Goal: Task Accomplishment & Management: Complete application form

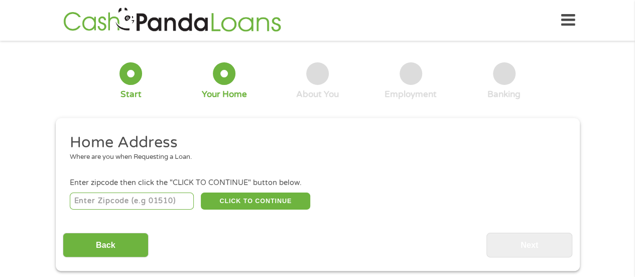
click at [177, 201] on input "number" at bounding box center [132, 200] width 124 height 17
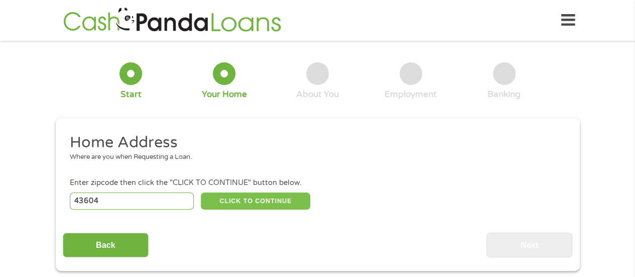
type input "43604"
click at [284, 207] on button "CLICK TO CONTINUE" at bounding box center [255, 200] width 109 height 17
type input "43604"
type input "[GEOGRAPHIC_DATA]"
select select "[US_STATE]"
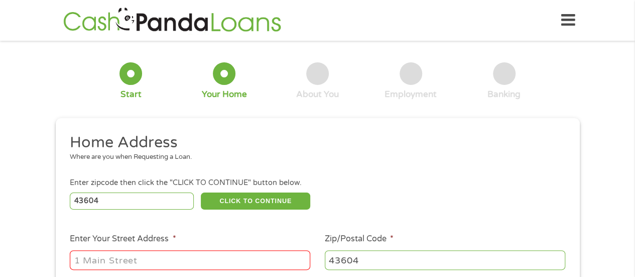
drag, startPoint x: 284, startPoint y: 207, endPoint x: 237, endPoint y: 256, distance: 68.2
click at [237, 256] on input "Enter Your Street Address *" at bounding box center [190, 259] width 241 height 19
type input "[STREET_ADDRESS][US_STATE]"
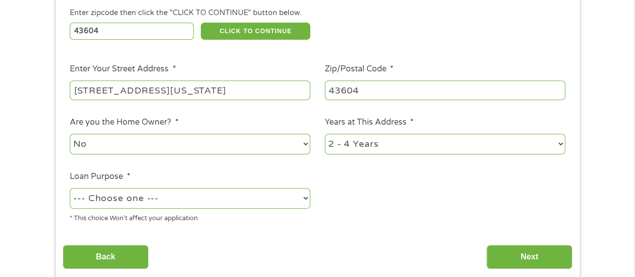
scroll to position [178, 0]
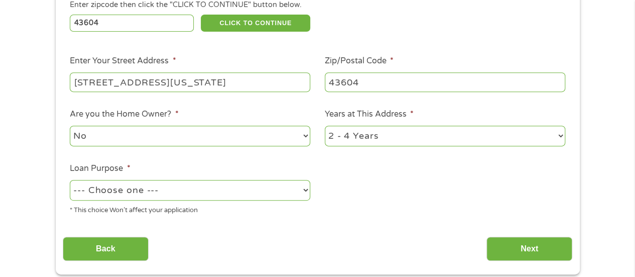
click at [305, 183] on select "--- Choose one --- Pay Bills Debt Consolidation Home Improvement Major Purchase…" at bounding box center [190, 190] width 241 height 21
select select "paybills"
click at [70, 180] on select "--- Choose one --- Pay Bills Debt Consolidation Home Improvement Major Purchase…" at bounding box center [190, 190] width 241 height 21
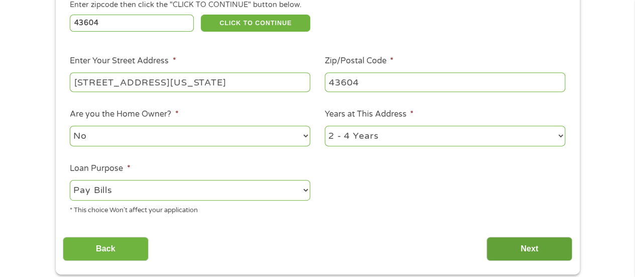
click at [519, 242] on input "Next" at bounding box center [530, 249] width 86 height 25
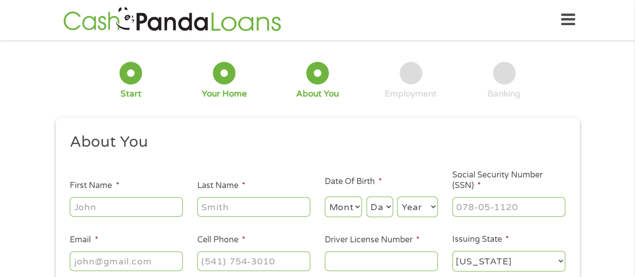
scroll to position [0, 0]
click at [121, 202] on input "First Name *" at bounding box center [126, 206] width 113 height 19
click at [123, 200] on input "First Name *" at bounding box center [126, 206] width 113 height 19
type input "[PERSON_NAME]"
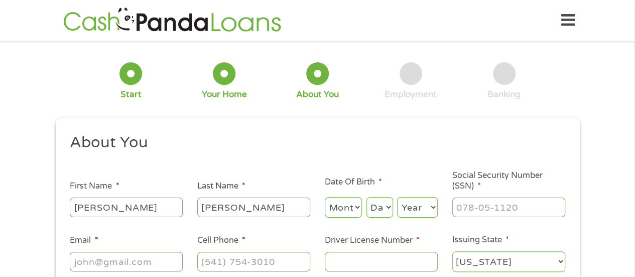
type input "[PERSON_NAME][EMAIL_ADDRESS][PERSON_NAME][DOMAIN_NAME]"
type input "[PHONE_NUMBER]"
click at [336, 216] on select "Month 1 2 3 4 5 6 7 8 9 10 11 12" at bounding box center [344, 207] width 38 height 21
select select "4"
click at [325, 197] on select "Month 1 2 3 4 5 6 7 8 9 10 11 12" at bounding box center [344, 207] width 38 height 21
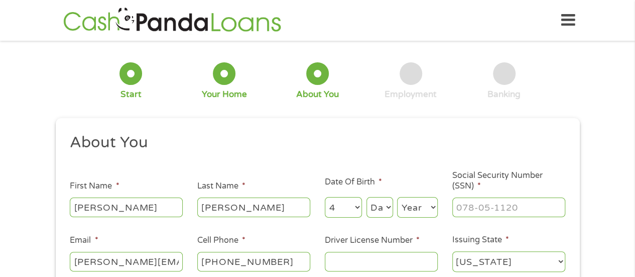
click at [378, 197] on div "Day Day 1 2 3 4 5 6 7 8 9 10 11 12 13 14 15 16 17 18 19 20 21 22 23 24 25 26 27…" at bounding box center [380, 207] width 27 height 24
click at [379, 206] on select "Day 1 2 3 4 5 6 7 8 9 10 11 12 13 14 15 16 17 18 19 20 21 22 23 24 25 26 27 28 …" at bounding box center [380, 207] width 27 height 21
select select "6"
click at [367, 197] on select "Day 1 2 3 4 5 6 7 8 9 10 11 12 13 14 15 16 17 18 19 20 21 22 23 24 25 26 27 28 …" at bounding box center [380, 207] width 27 height 21
click at [409, 203] on select "Year [DATE] 2006 2005 2004 2003 2002 2001 2000 1999 1998 1997 1996 1995 1994 19…" at bounding box center [417, 207] width 41 height 21
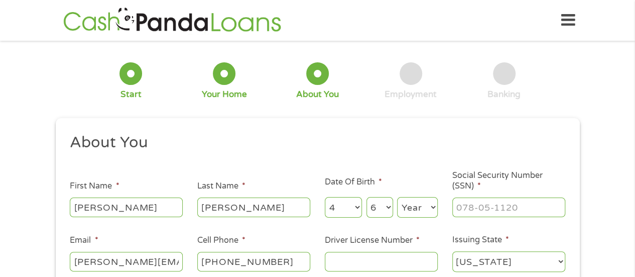
select select "1973"
click at [397, 197] on select "Year [DATE] 2006 2005 2004 2003 2002 2001 2000 1999 1998 1997 1996 1995 1994 19…" at bounding box center [417, 207] width 41 height 21
click at [462, 213] on input "___-__-____" at bounding box center [508, 206] width 113 height 19
type input "272-84-4709"
click at [407, 267] on input "Driver License Number *" at bounding box center [381, 261] width 113 height 19
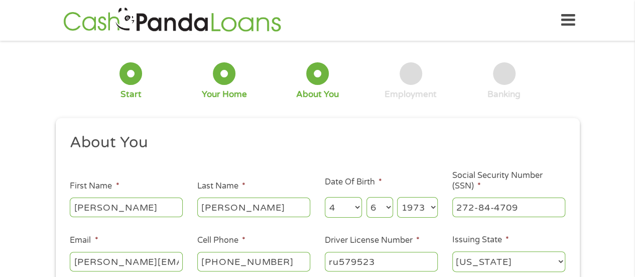
type input "ru579523"
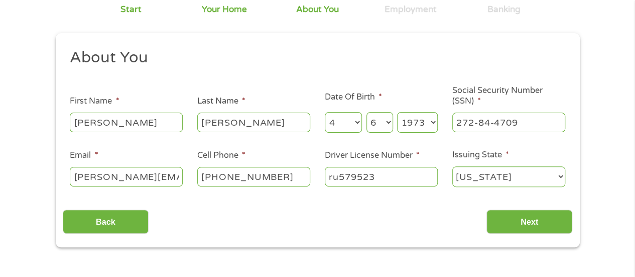
scroll to position [147, 0]
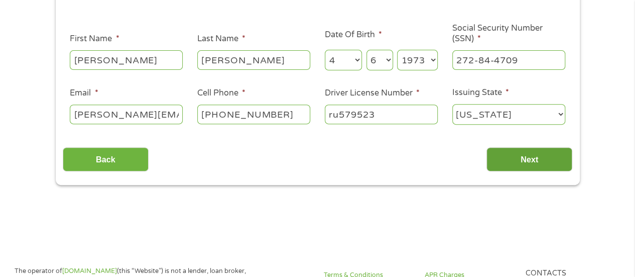
click at [538, 150] on input "Next" at bounding box center [530, 159] width 86 height 25
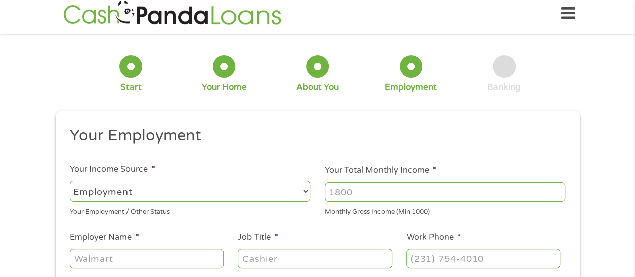
scroll to position [0, 0]
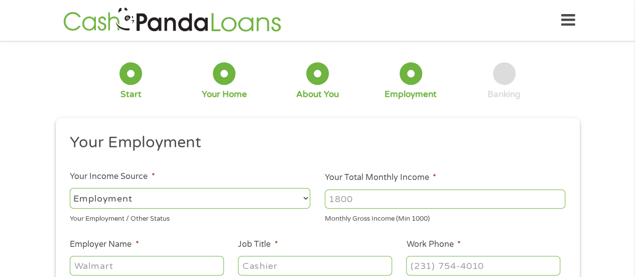
click at [332, 201] on input "Your Total Monthly Income *" at bounding box center [445, 198] width 241 height 19
drag, startPoint x: 361, startPoint y: 200, endPoint x: 307, endPoint y: 200, distance: 53.7
click at [307, 200] on ul "Your Employment Your Income Source * --- Choose one --- Employment [DEMOGRAPHIC…" at bounding box center [318, 263] width 510 height 260
type input "15000"
click at [145, 262] on input "Employer Name *" at bounding box center [147, 265] width 154 height 19
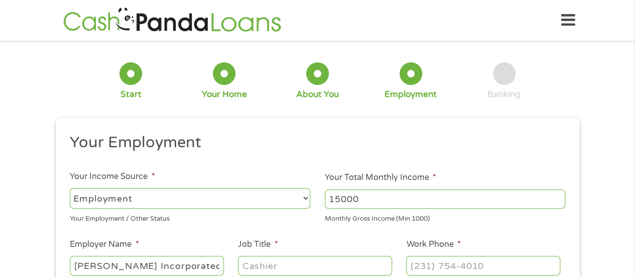
type input "[PERSON_NAME] Incorporated"
type input "purchasing manager"
type input "[PHONE_NUMBER]"
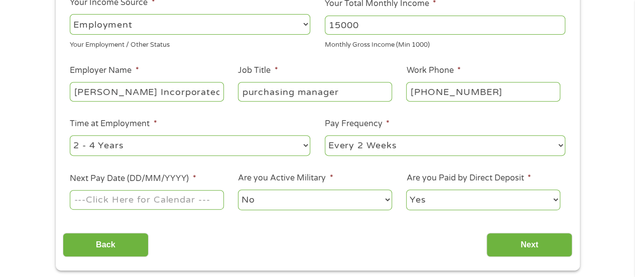
scroll to position [177, 0]
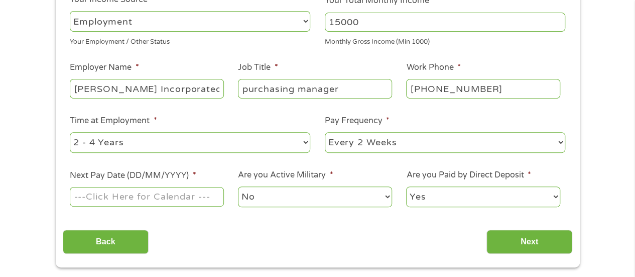
click at [229, 144] on select "--- Choose one --- 1 Year or less 1 - 2 Years 2 - 4 Years Over 4 Years" at bounding box center [190, 142] width 241 height 21
select select "60months"
click at [70, 132] on select "--- Choose one --- 1 Year or less 1 - 2 Years 2 - 4 Years Over 4 Years" at bounding box center [190, 142] width 241 height 21
drag, startPoint x: 147, startPoint y: 214, endPoint x: 24, endPoint y: 131, distance: 148.6
click at [24, 131] on div "1 Start 2 Your Home 3 About You 4 Employment 5 Banking 6 This field is hidden w…" at bounding box center [317, 69] width 635 height 396
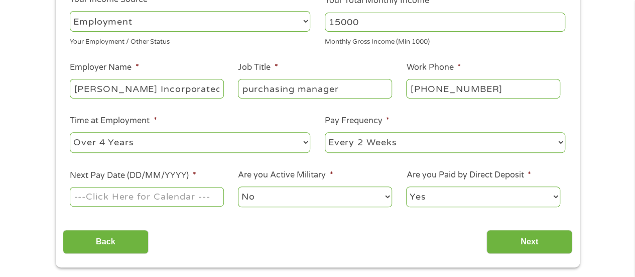
click at [83, 148] on select "--- Choose one --- 1 Year or less 1 - 2 Years 2 - 4 Years Over 4 Years" at bounding box center [190, 142] width 241 height 21
click at [70, 132] on select "--- Choose one --- 1 Year or less 1 - 2 Years 2 - 4 Years Over 4 Years" at bounding box center [190, 142] width 241 height 21
click at [331, 148] on select "--- Choose one --- Every 2 Weeks Every Week Monthly Semi-Monthly" at bounding box center [445, 142] width 241 height 21
select select "semimonthly"
click at [325, 132] on select "--- Choose one --- Every 2 Weeks Every Week Monthly Semi-Monthly" at bounding box center [445, 142] width 241 height 21
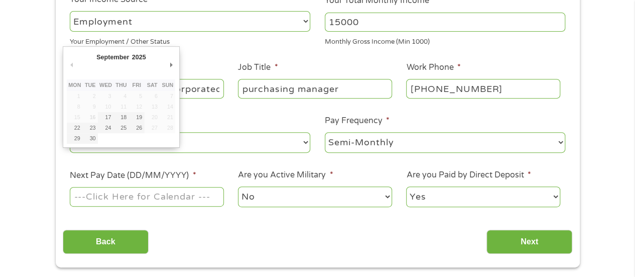
click at [200, 199] on input "Next Pay Date (DD/MM/YYYY) *" at bounding box center [147, 196] width 154 height 19
type input "[DATE]"
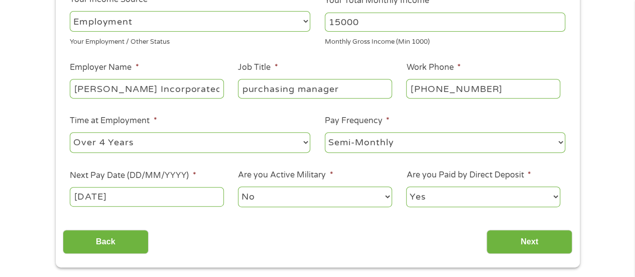
click at [255, 197] on select "No Yes" at bounding box center [315, 196] width 154 height 21
click at [238, 186] on select "No Yes" at bounding box center [315, 196] width 154 height 21
click at [500, 235] on input "Next" at bounding box center [530, 242] width 86 height 25
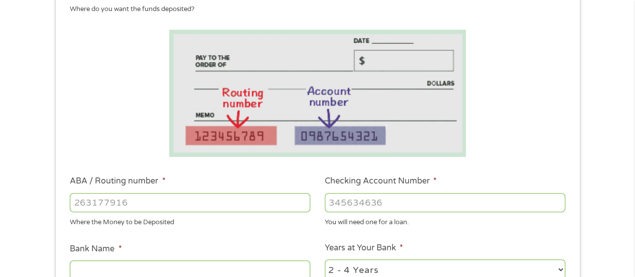
scroll to position [201, 0]
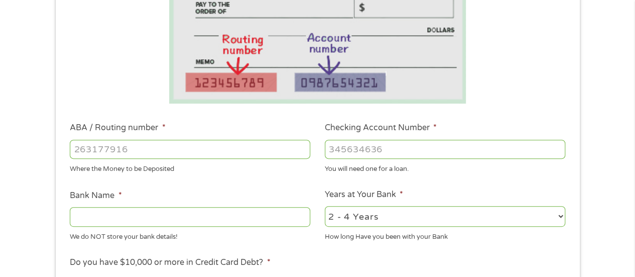
drag, startPoint x: 365, startPoint y: 161, endPoint x: 302, endPoint y: 144, distance: 65.2
click at [302, 144] on input "ABA / Routing number *" at bounding box center [190, 149] width 241 height 19
type input "041200050"
type input "FIFTH THIRD BANK"
type input "041200050"
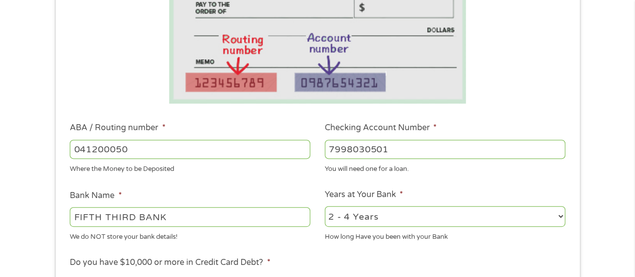
type input "7998030501"
click at [386, 220] on select "2 - 4 Years 6 - 12 Months 1 - 2 Years Over 4 Years" at bounding box center [445, 216] width 241 height 21
select select "24months"
click at [325, 206] on select "2 - 4 Years 6 - 12 Months 1 - 2 Years Over 4 Years" at bounding box center [445, 216] width 241 height 21
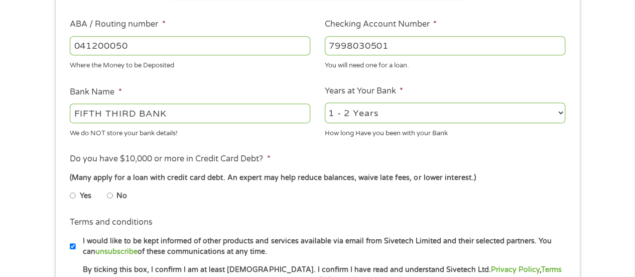
scroll to position [360, 0]
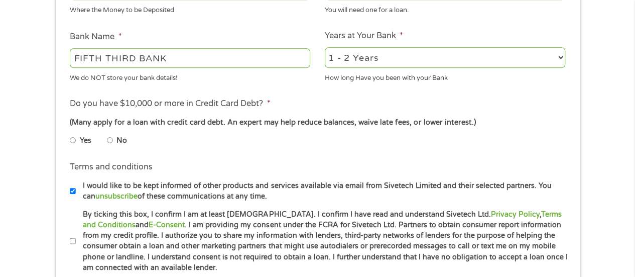
click at [81, 139] on label "Yes" at bounding box center [86, 140] width 12 height 11
click at [76, 139] on input "Yes" at bounding box center [73, 140] width 6 height 16
radio input "true"
click at [73, 241] on input "By ticking this box, I confirm I am at least [DEMOGRAPHIC_DATA]. I confirm I ha…" at bounding box center [73, 241] width 6 height 16
checkbox input "true"
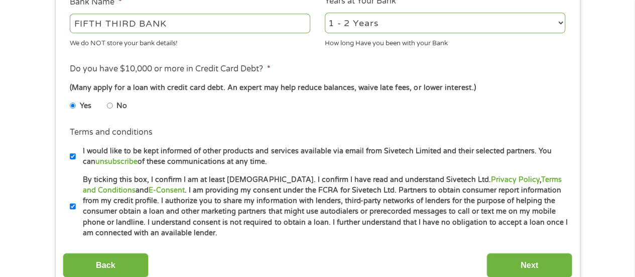
scroll to position [410, 0]
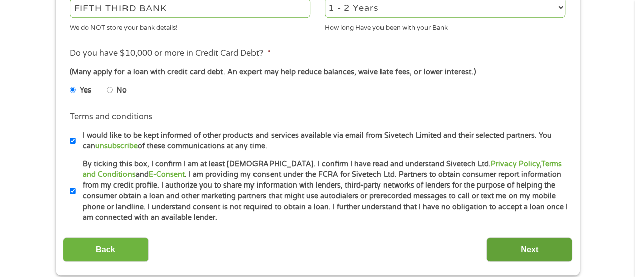
click at [502, 241] on input "Next" at bounding box center [530, 249] width 86 height 25
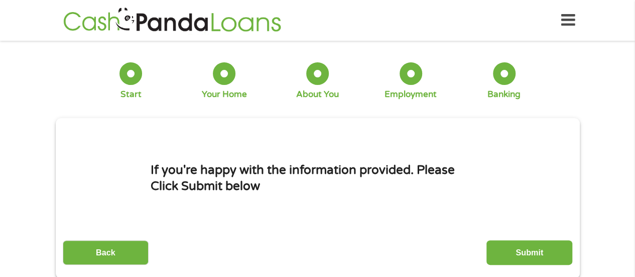
scroll to position [0, 0]
click at [518, 252] on input "Submit" at bounding box center [530, 252] width 86 height 25
